Goal: Information Seeking & Learning: Learn about a topic

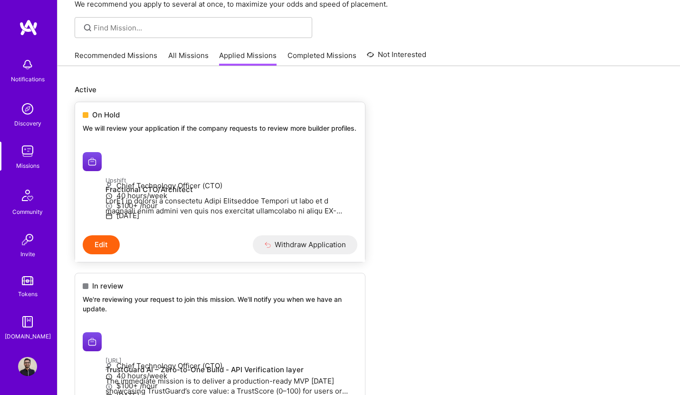
scroll to position [69, 0]
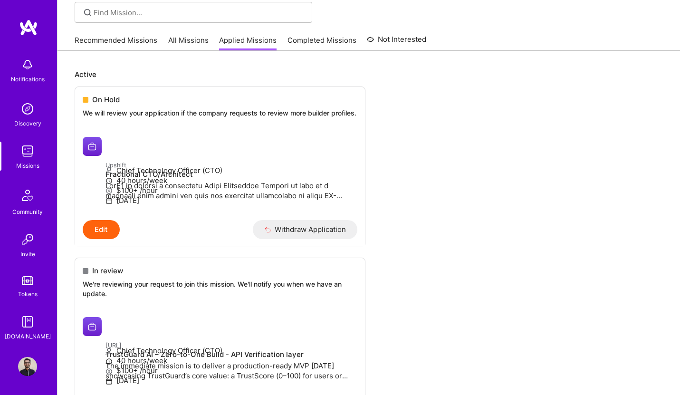
click at [24, 159] on img at bounding box center [27, 151] width 19 height 19
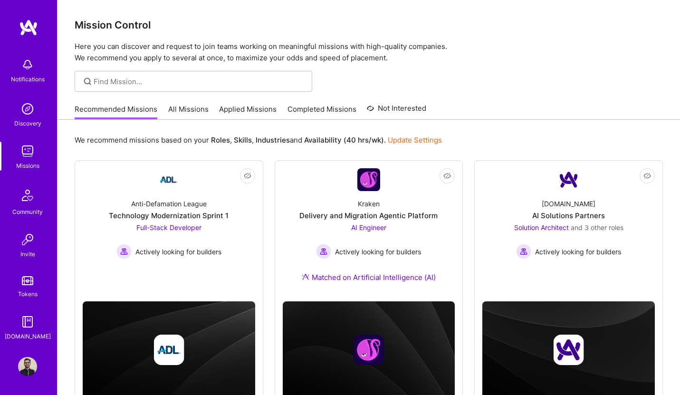
click at [195, 112] on link "All Missions" at bounding box center [188, 112] width 40 height 16
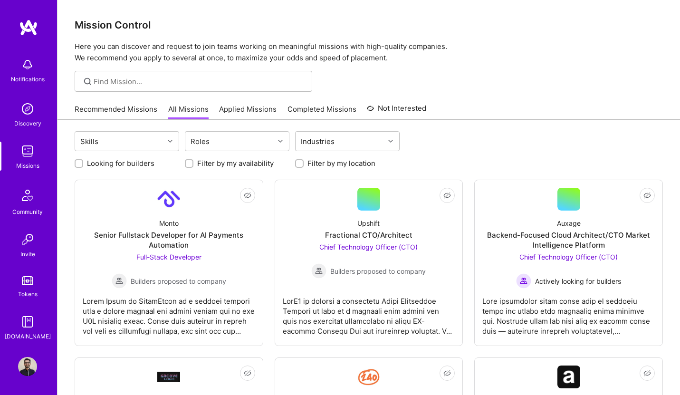
click at [83, 164] on div "Looking for builders" at bounding box center [127, 163] width 105 height 10
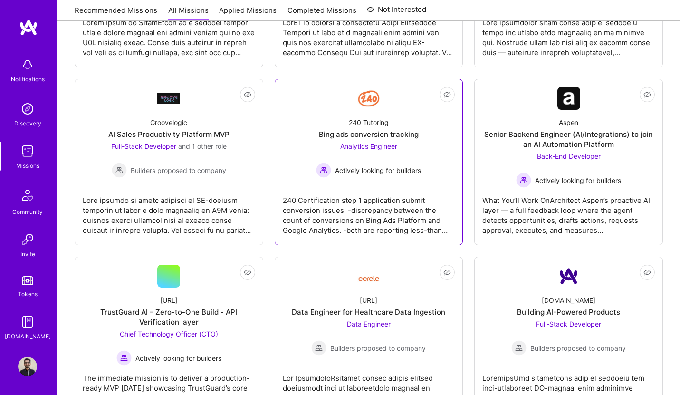
scroll to position [88, 0]
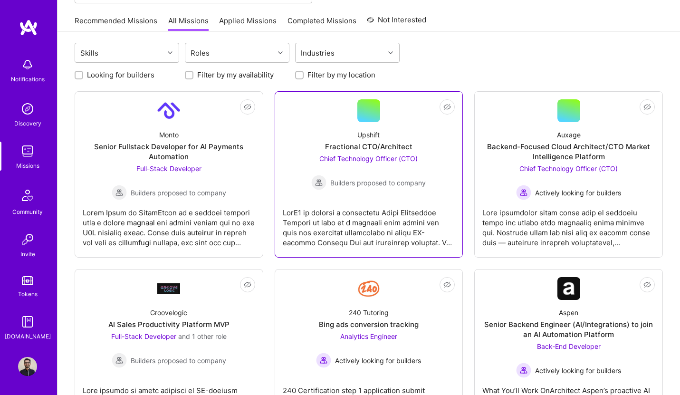
click at [352, 192] on link "Not Interested Upshift Fractional CTO/Architect Chief Technology Officer (CTO) …" at bounding box center [369, 174] width 173 height 150
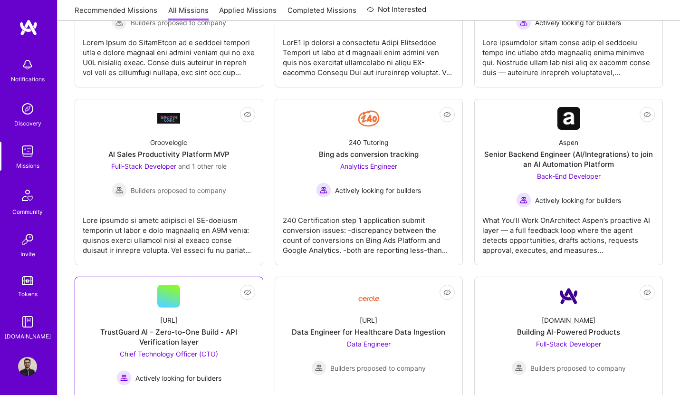
scroll to position [346, 0]
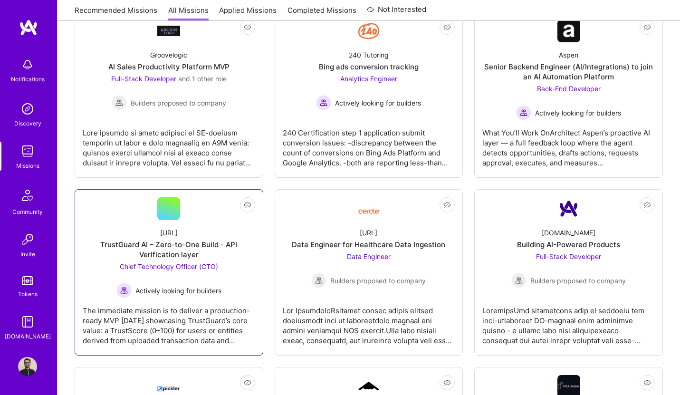
click at [159, 257] on div "TrustGuard AI – Zero-to-One Build - API Verification layer" at bounding box center [169, 250] width 173 height 20
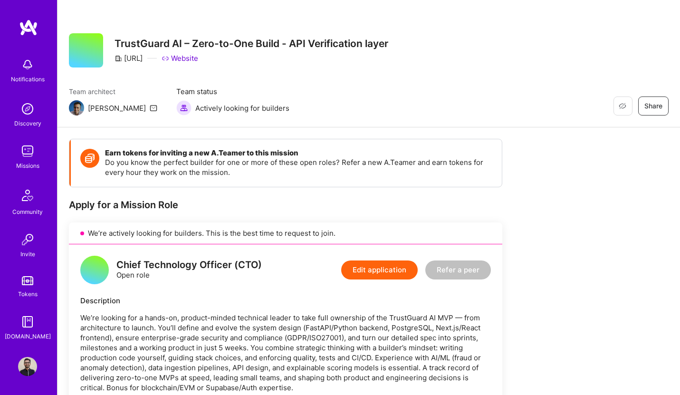
click at [26, 139] on div "Notifications Discovery Missions Community Invite Tokens [DOMAIN_NAME]" at bounding box center [28, 197] width 57 height 288
click at [24, 153] on img at bounding box center [27, 151] width 19 height 19
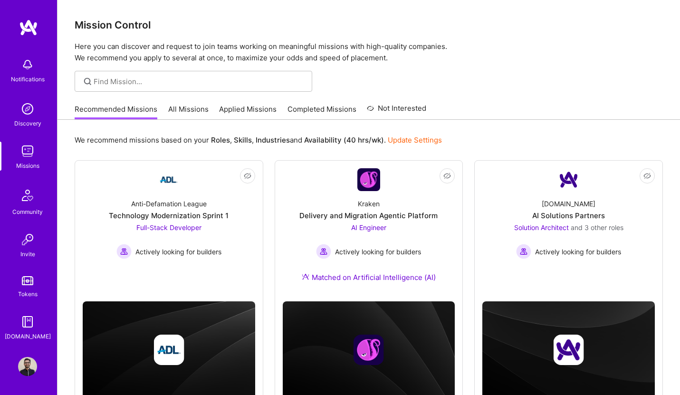
click at [183, 111] on link "All Missions" at bounding box center [188, 112] width 40 height 16
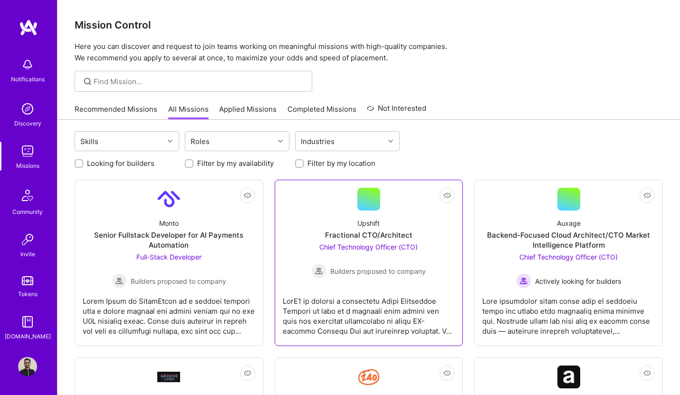
click at [349, 209] on link "Not Interested Upshift Fractional CTO/Architect Chief Technology Officer (CTO) …" at bounding box center [369, 263] width 173 height 150
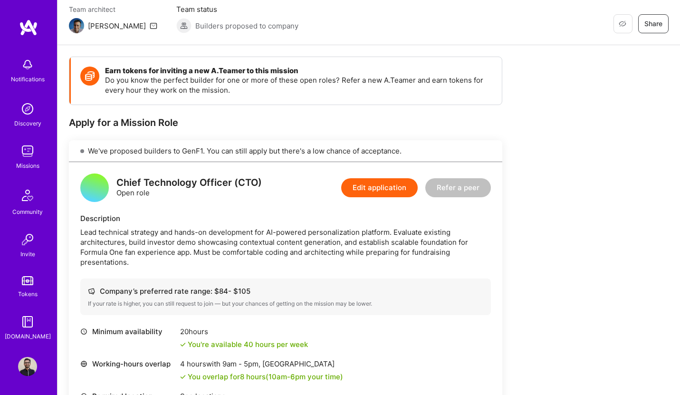
scroll to position [84, 0]
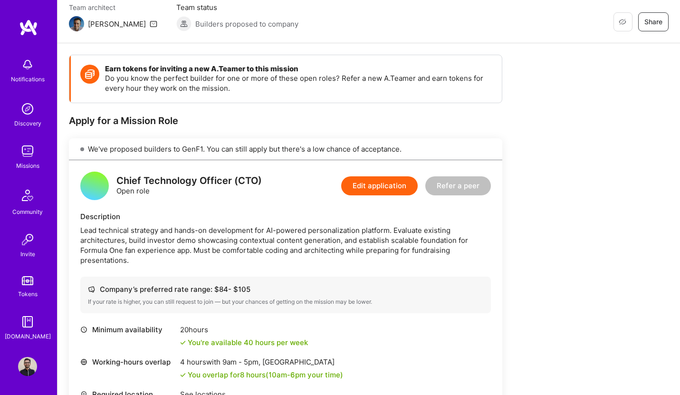
click at [34, 162] on div "Missions" at bounding box center [27, 166] width 23 height 10
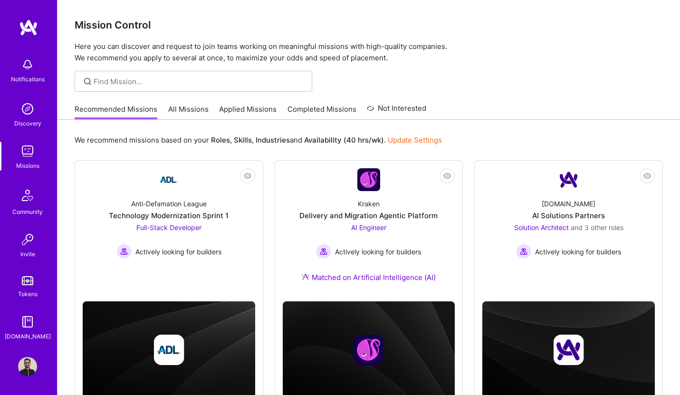
click at [247, 105] on link "Applied Missions" at bounding box center [248, 112] width 58 height 16
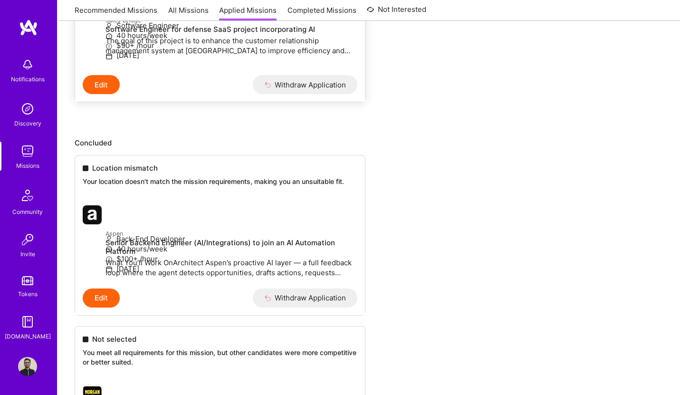
scroll to position [904, 0]
